Goal: Information Seeking & Learning: Learn about a topic

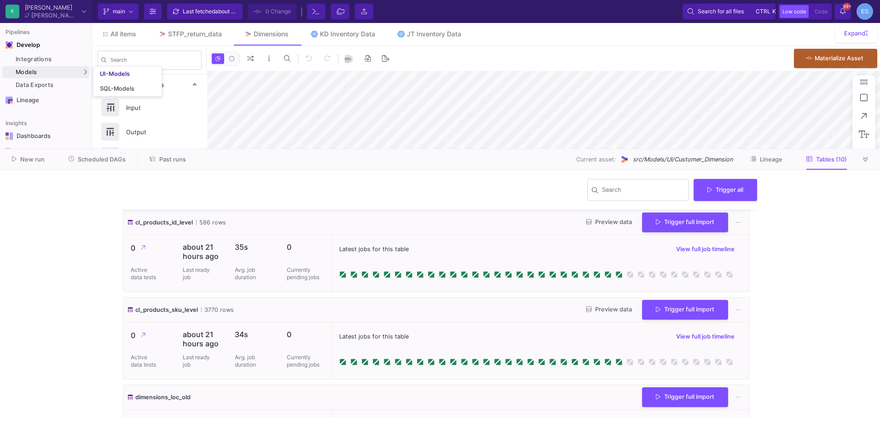
scroll to position [688, 0]
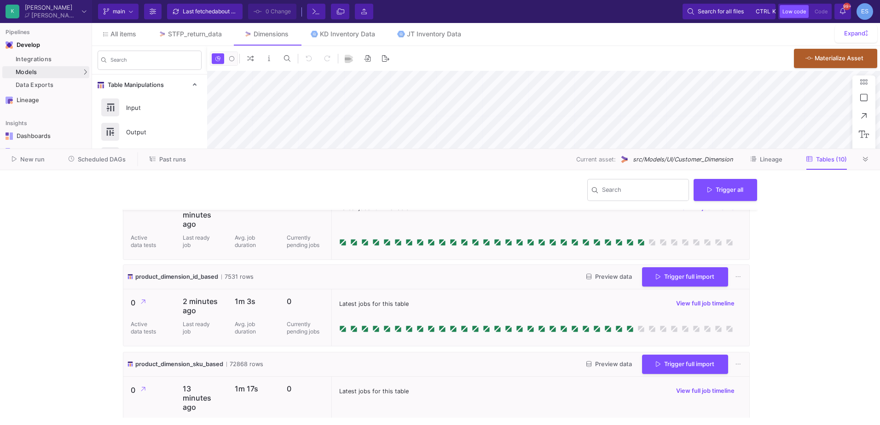
click at [25, 65] on div "Integrations Models Models UI-Models SQL-Models Data Exports" at bounding box center [46, 72] width 92 height 40
click at [118, 75] on div "UI-Models" at bounding box center [115, 73] width 30 height 7
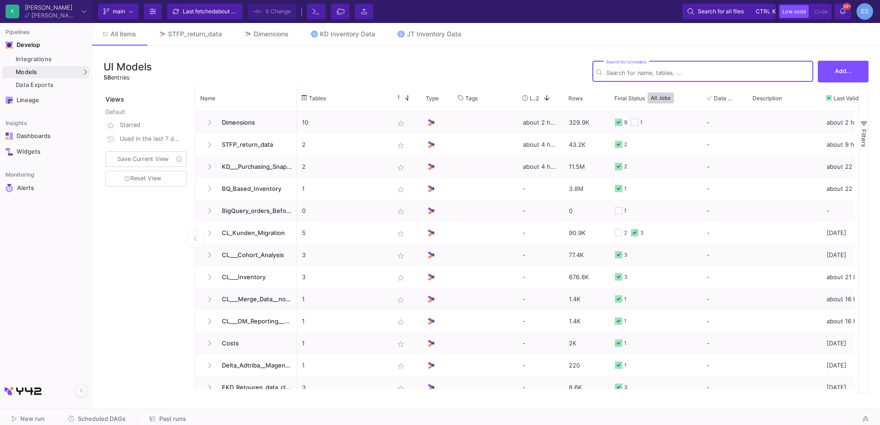
click at [681, 74] on input "Search for UI models" at bounding box center [707, 73] width 203 height 7
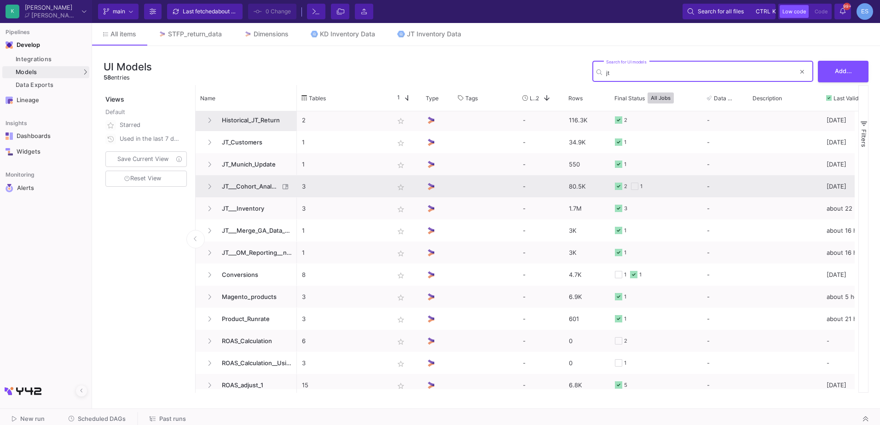
scroll to position [91, 0]
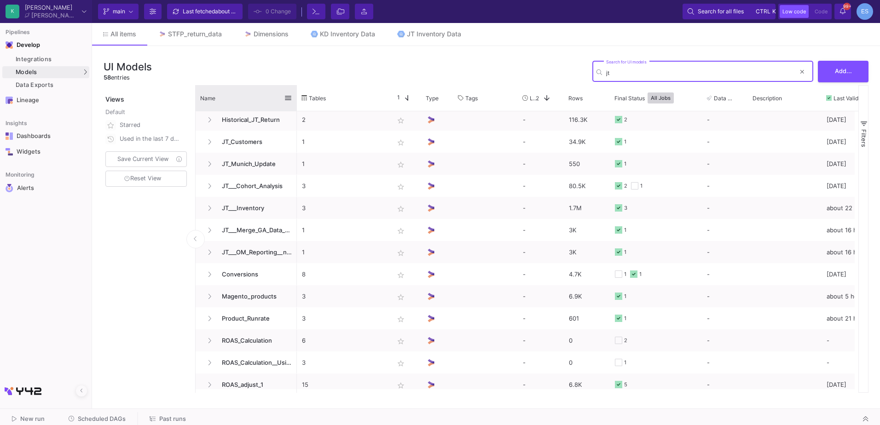
type input "jt"
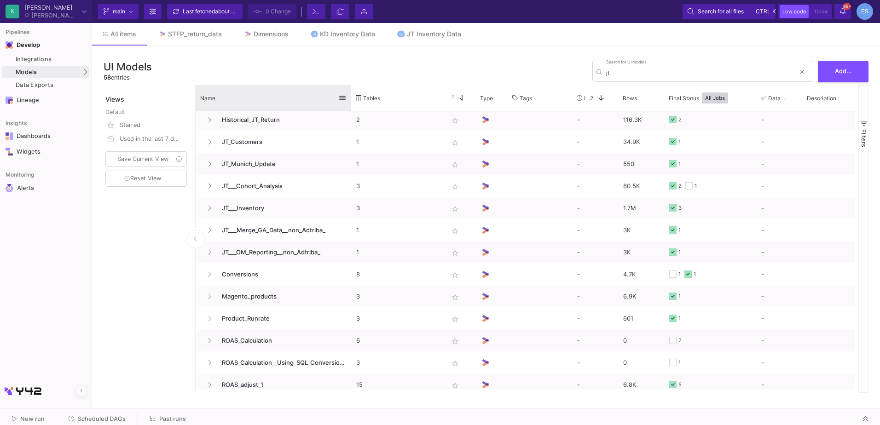
drag, startPoint x: 296, startPoint y: 88, endPoint x: 350, endPoint y: 88, distance: 54.3
click at [350, 88] on div at bounding box center [351, 98] width 4 height 26
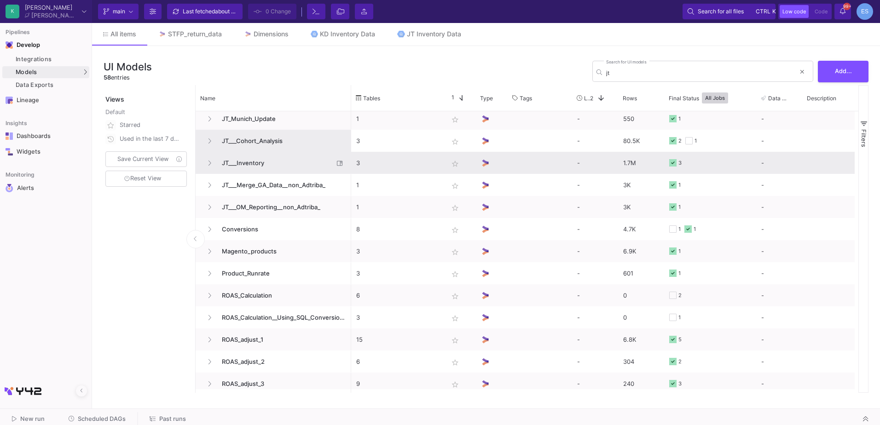
scroll to position [0, 0]
click at [248, 160] on span "JT___Inventory" at bounding box center [274, 162] width 117 height 22
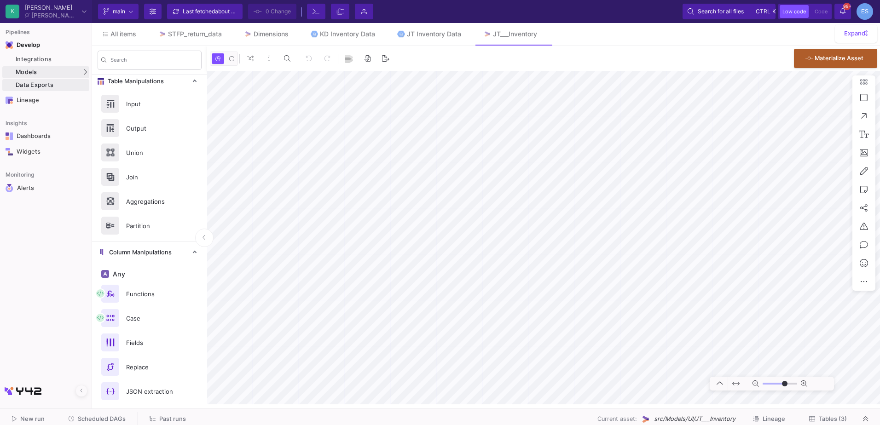
type input "-11"
click at [111, 72] on div "UI-Models" at bounding box center [115, 73] width 30 height 7
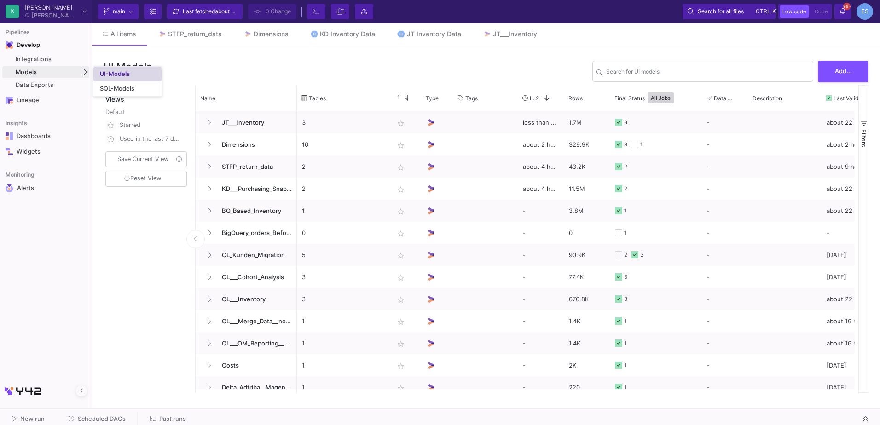
click at [126, 74] on div "UI-Models" at bounding box center [115, 73] width 30 height 7
click at [761, 68] on div "Search for UI models" at bounding box center [707, 70] width 203 height 23
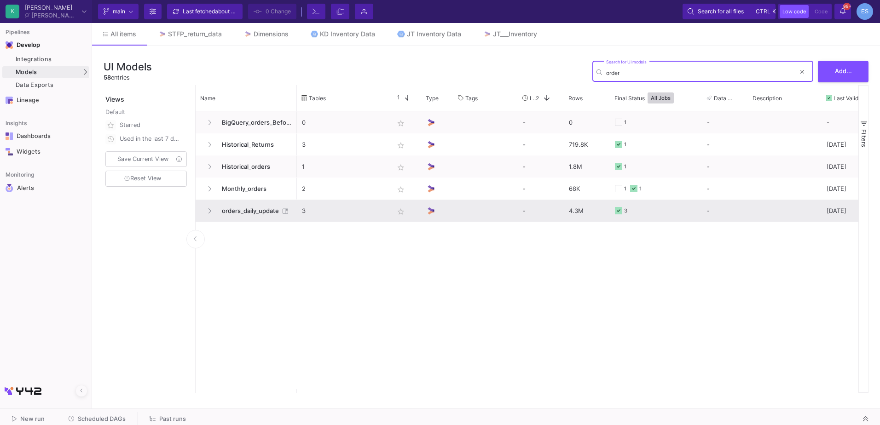
type input "order"
click at [236, 212] on span "orders_daily_update" at bounding box center [247, 211] width 63 height 22
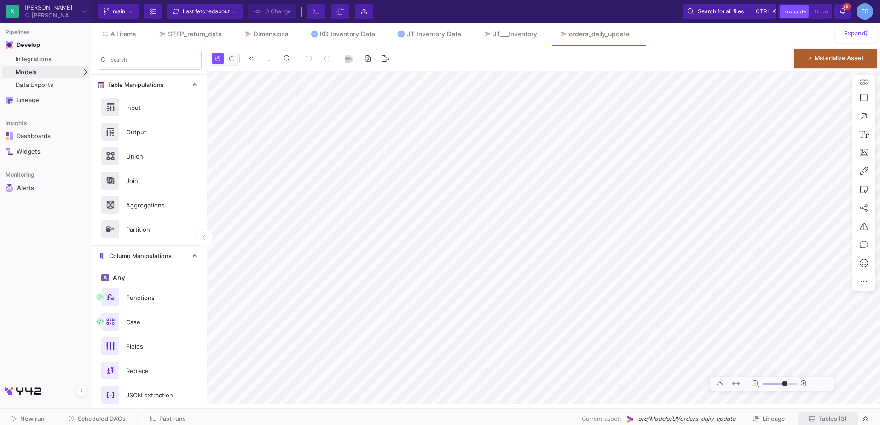
click at [841, 423] on button "Tables (3)" at bounding box center [828, 420] width 60 height 14
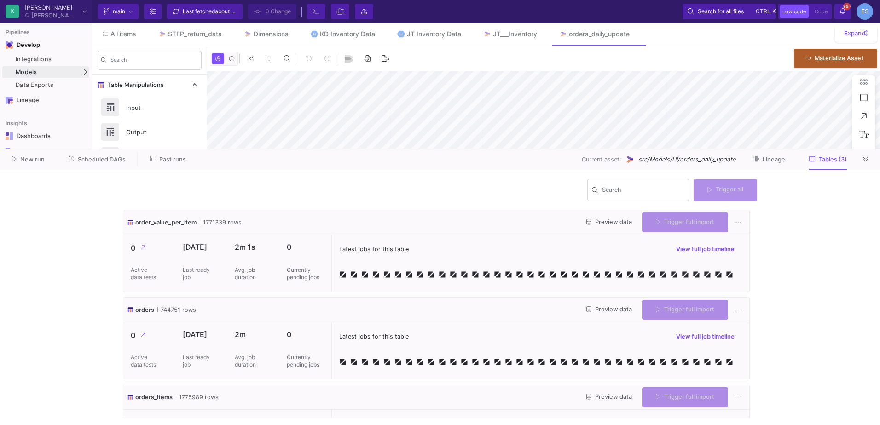
type input "-46"
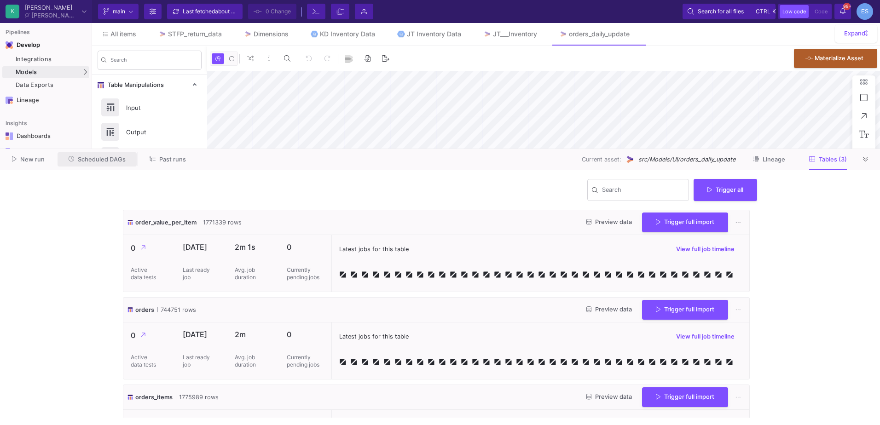
click at [103, 155] on button "Scheduled DAGs" at bounding box center [98, 159] width 80 height 14
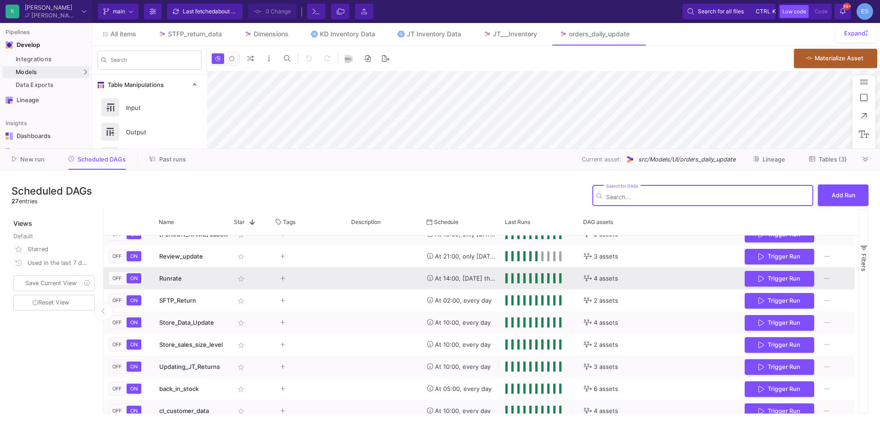
scroll to position [406, 0]
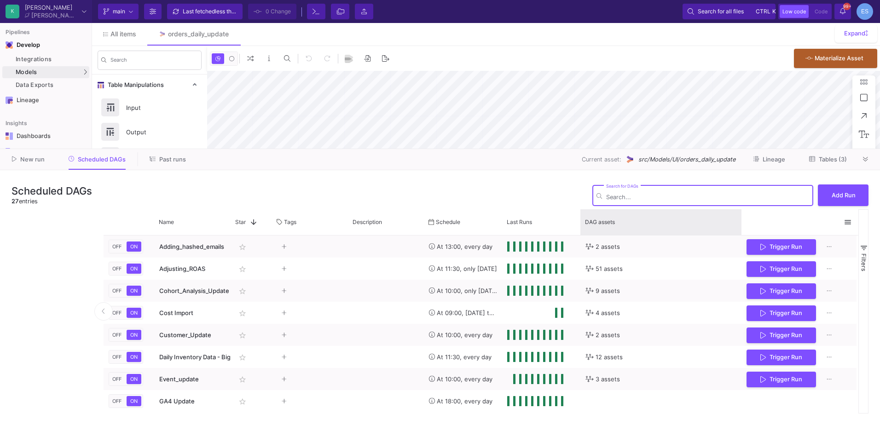
type input "0"
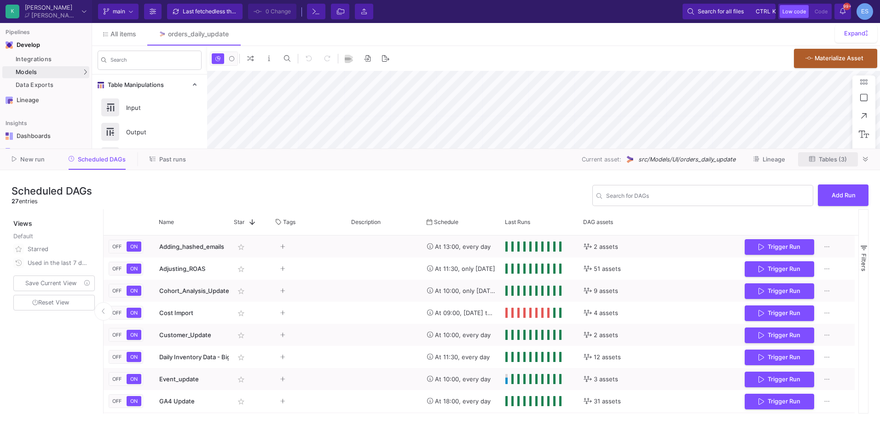
click at [828, 157] on span "Tables (3)" at bounding box center [833, 159] width 28 height 7
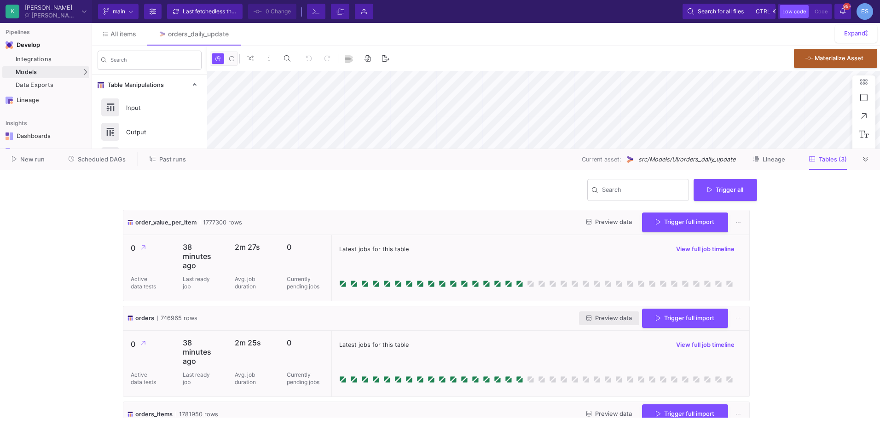
click at [619, 315] on span "Preview data" at bounding box center [610, 318] width 46 height 7
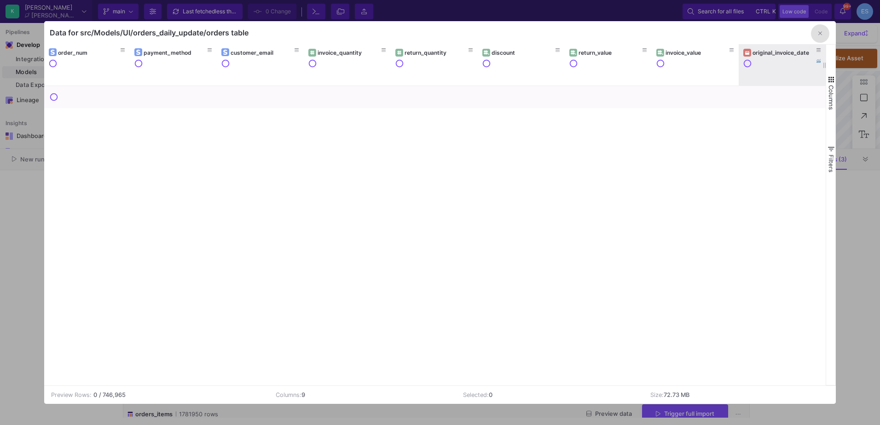
click at [766, 52] on div "original_invoice_date" at bounding box center [785, 52] width 64 height 7
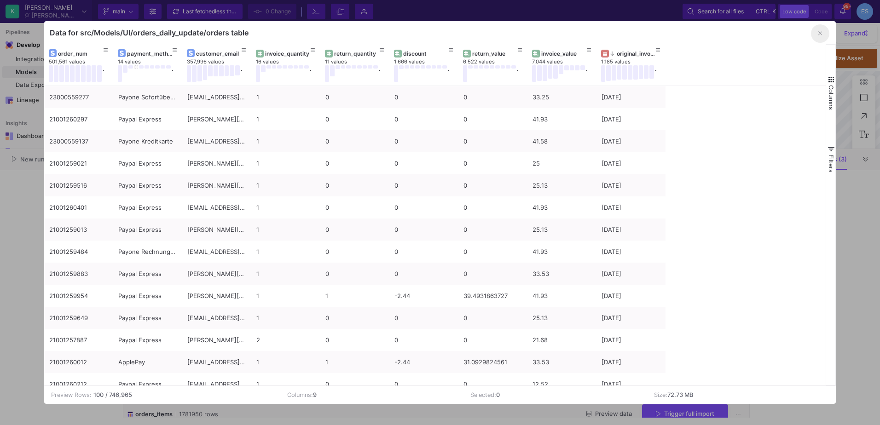
click at [821, 34] on icon "button" at bounding box center [821, 34] width 4 height 4
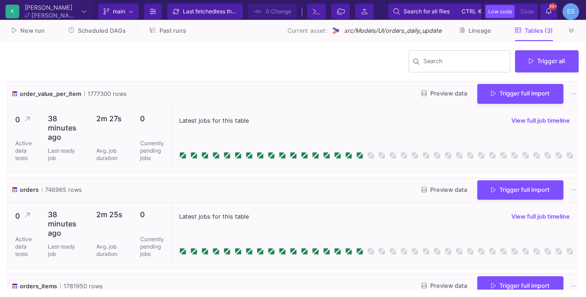
type input "-50"
click at [575, 28] on button at bounding box center [572, 30] width 14 height 14
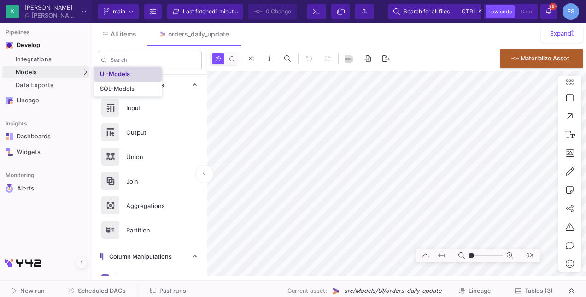
click at [105, 74] on div "UI-Models" at bounding box center [115, 73] width 30 height 7
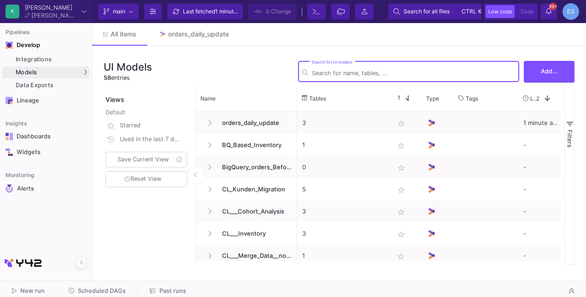
click at [428, 74] on input "Search for UI models" at bounding box center [413, 73] width 203 height 7
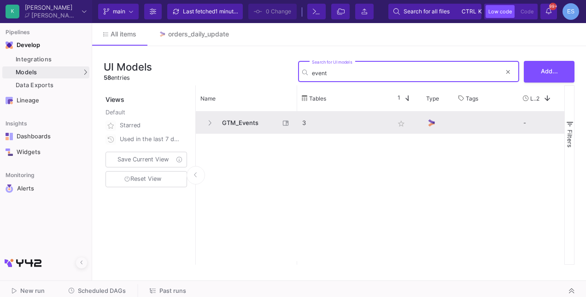
type input "event"
click at [250, 114] on span "GTM_Events" at bounding box center [247, 123] width 63 height 22
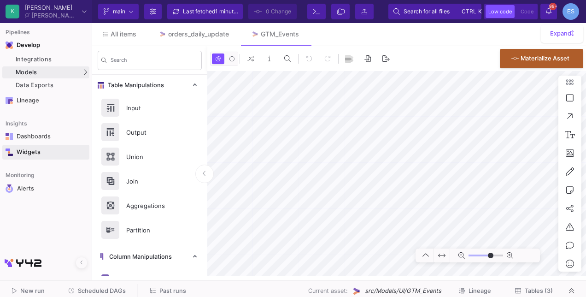
type input "-47"
click at [541, 287] on span "Tables (3)" at bounding box center [538, 290] width 28 height 7
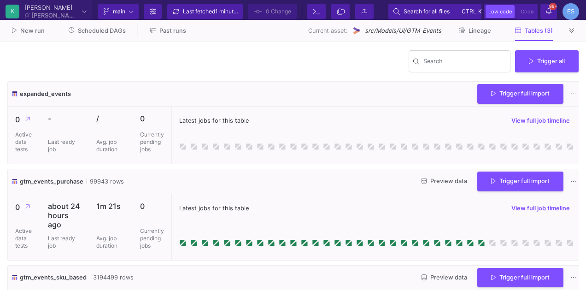
type input "-47"
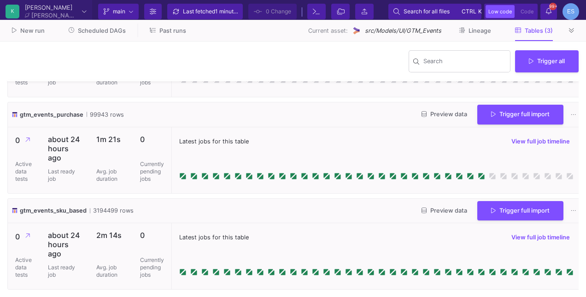
scroll to position [70, 0]
click at [439, 111] on span "Preview data" at bounding box center [444, 114] width 46 height 7
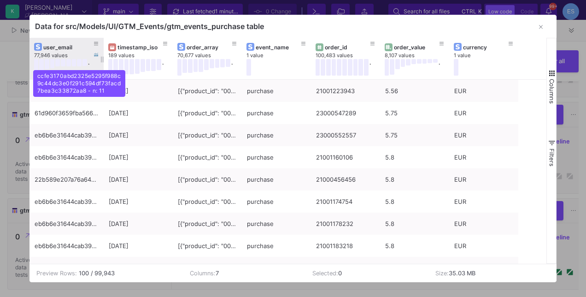
drag, startPoint x: 97, startPoint y: 43, endPoint x: 81, endPoint y: 62, distance: 24.8
click at [81, 62] on div "user_email 77,946 values ." at bounding box center [66, 58] width 74 height 41
